Goal: Find specific page/section: Find specific page/section

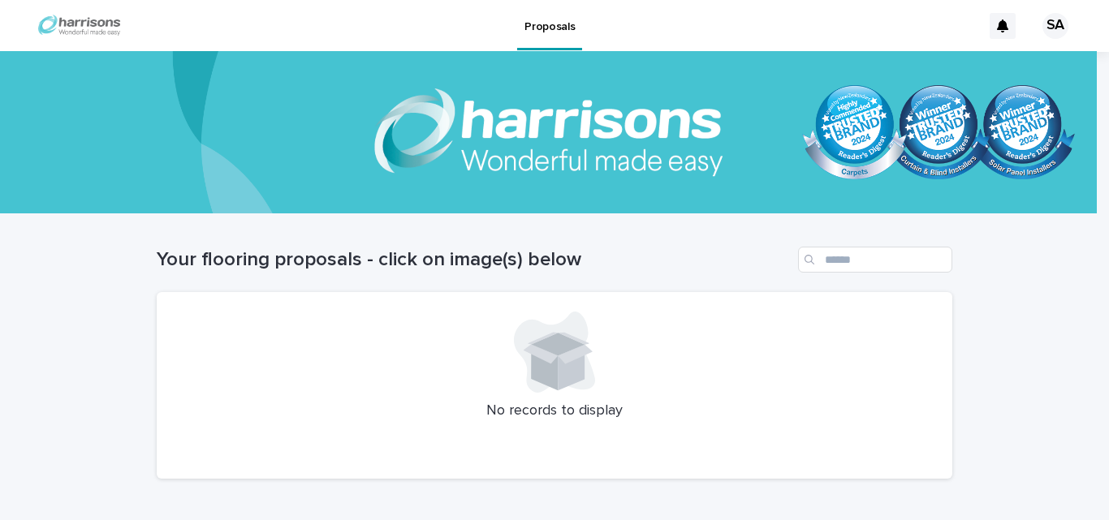
click at [548, 26] on p "Proposals" at bounding box center [549, 17] width 50 height 34
